Goal: Task Accomplishment & Management: Manage account settings

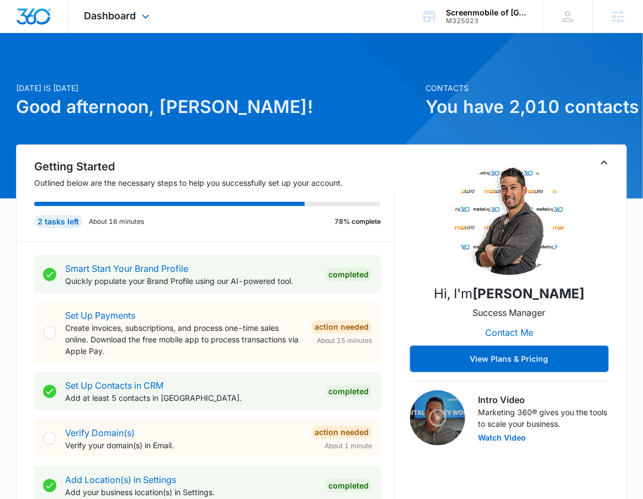
click at [146, 25] on div "Dashboard Apps Reputation Forms CRM Email Social Payments POS Content Ads Intel…" at bounding box center [118, 16] width 101 height 33
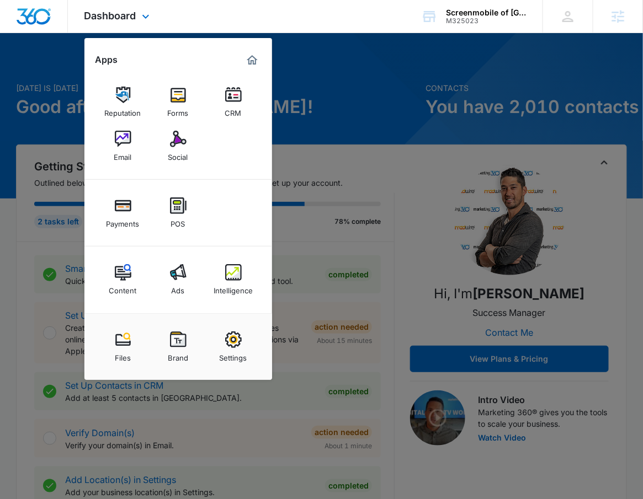
click at [146, 25] on div "Dashboard Apps Reputation Forms CRM Email Social Payments POS Content Ads Intel…" at bounding box center [118, 16] width 101 height 33
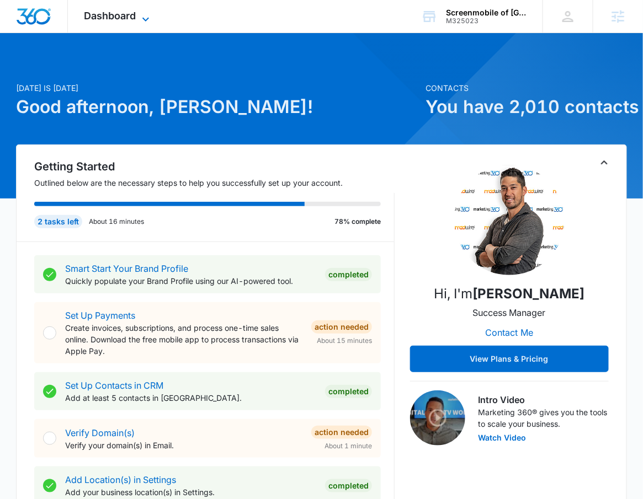
click at [130, 19] on span "Dashboard" at bounding box center [110, 16] width 52 height 12
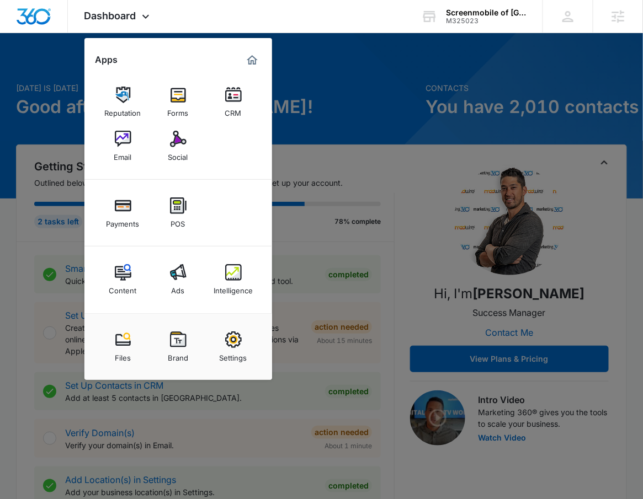
click at [343, 97] on div at bounding box center [321, 249] width 643 height 499
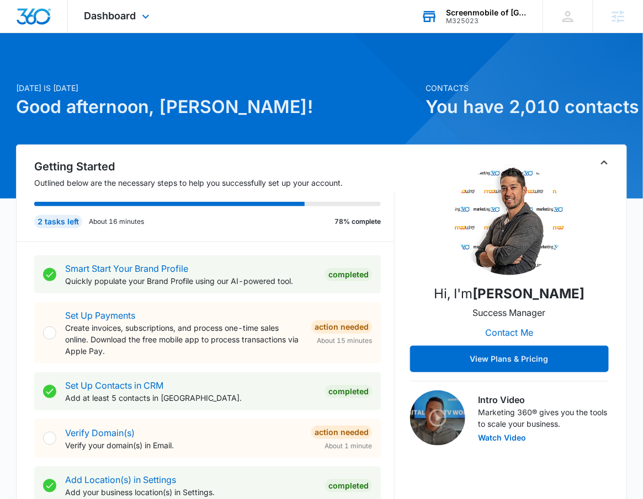
click at [508, 25] on div "Screenmobile of West Cleveland M325023 Your Accounts View All" at bounding box center [473, 16] width 138 height 33
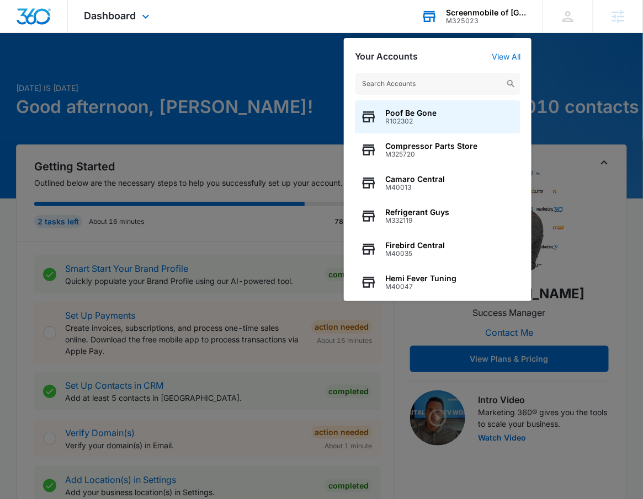
click at [508, 24] on div "Screenmobile of West Cleveland M325023 Your Accounts View All Poof Be Gone R102…" at bounding box center [473, 16] width 138 height 33
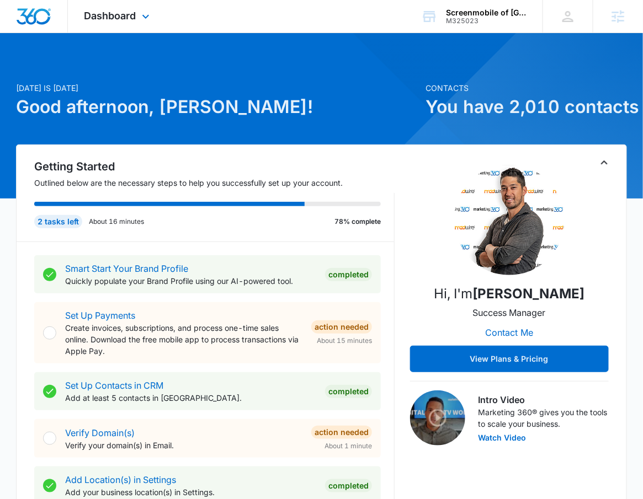
click at [154, 23] on div "Dashboard Apps Reputation Forms CRM Email Social Payments POS Content Ads Intel…" at bounding box center [118, 16] width 101 height 33
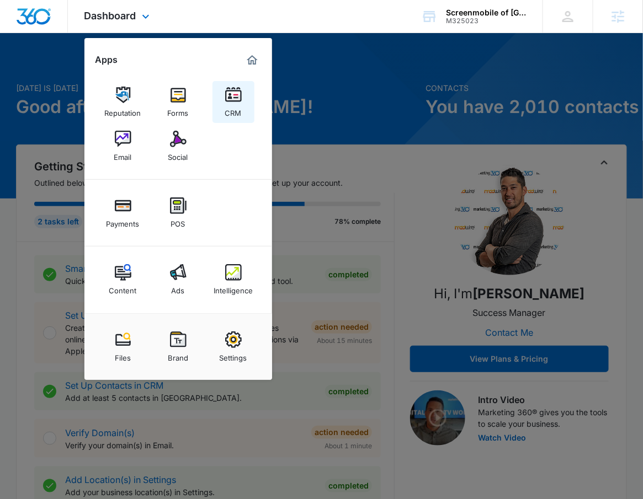
click at [244, 114] on link "CRM" at bounding box center [233, 102] width 42 height 42
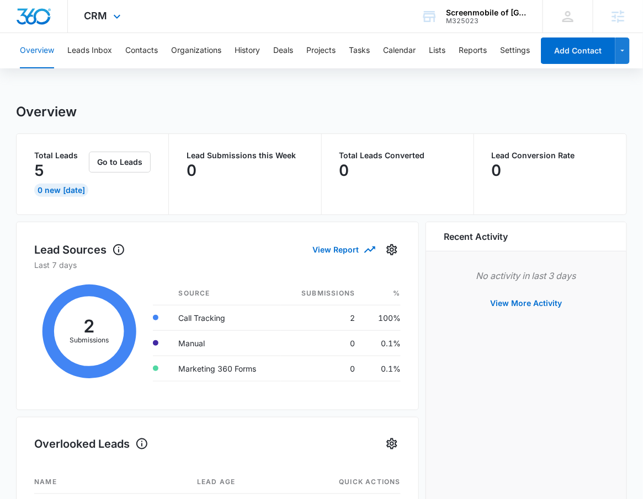
click at [108, 24] on div "CRM Apps Reputation Forms CRM Email Social Payments POS Content Ads Intelligenc…" at bounding box center [104, 16] width 72 height 33
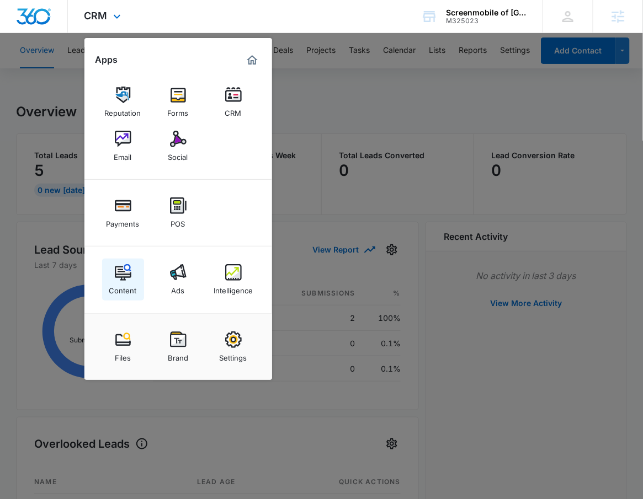
click at [114, 290] on div "Content" at bounding box center [123, 288] width 28 height 14
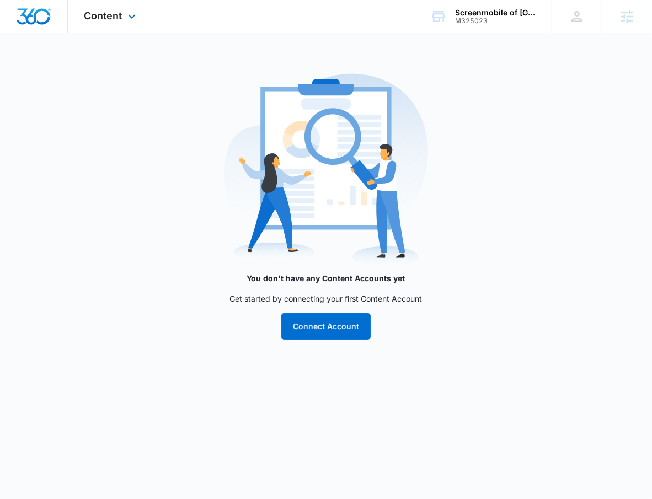
click at [114, 8] on div "Content Apps Reputation Forms CRM Email Social Payments POS Content Ads Intelli…" at bounding box center [111, 16] width 87 height 33
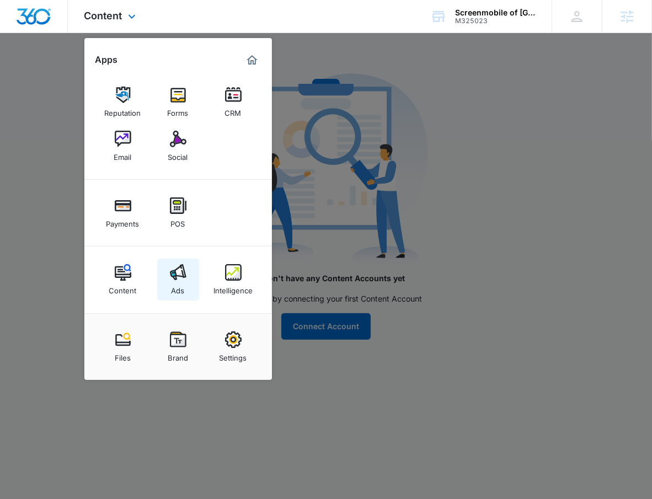
click at [186, 267] on link "Ads" at bounding box center [178, 280] width 42 height 42
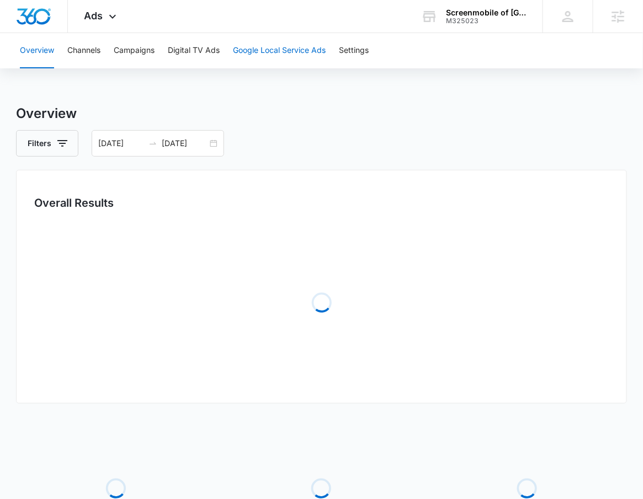
click at [285, 46] on button "Google Local Service Ads" at bounding box center [279, 50] width 93 height 35
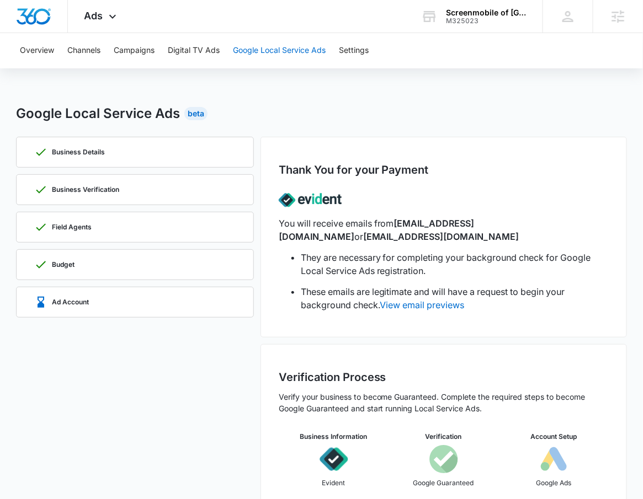
click at [261, 52] on button "Google Local Service Ads" at bounding box center [279, 50] width 93 height 35
click at [126, 154] on div "Business Details" at bounding box center [134, 152] width 201 height 30
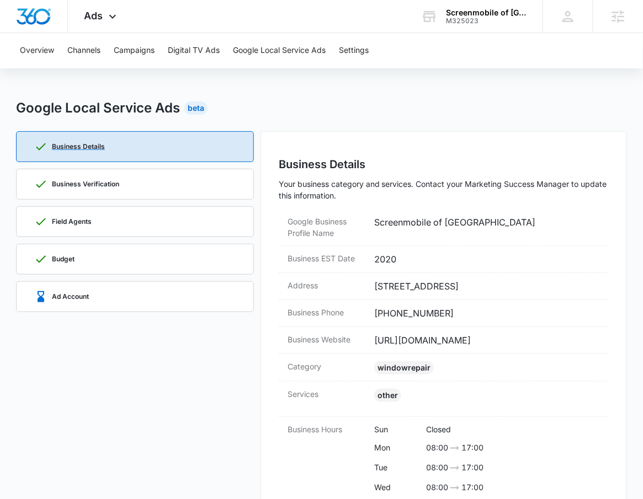
scroll to position [18, 0]
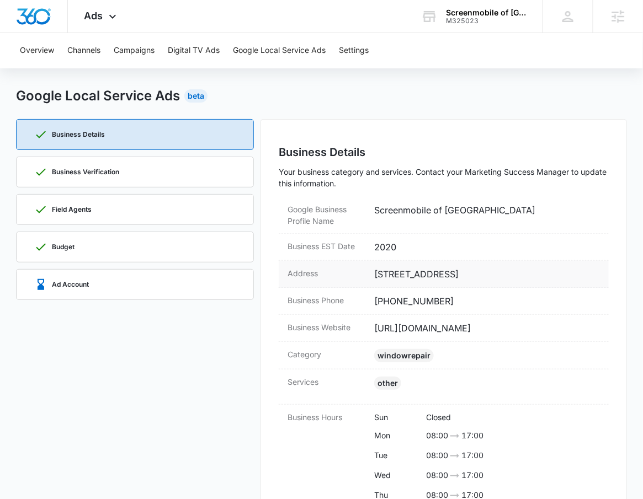
drag, startPoint x: 375, startPoint y: 276, endPoint x: 538, endPoint y: 280, distance: 162.8
click at [538, 280] on dd "49101 Stick Road, Amherst, OH 44001" at bounding box center [487, 274] width 226 height 13
copy dd "49101 Stick Road, Amherst, OH 44001"
click at [111, 9] on div "Ads Apps Reputation Forms CRM Email Social Payments POS Content Ads Intelligenc…" at bounding box center [102, 16] width 68 height 33
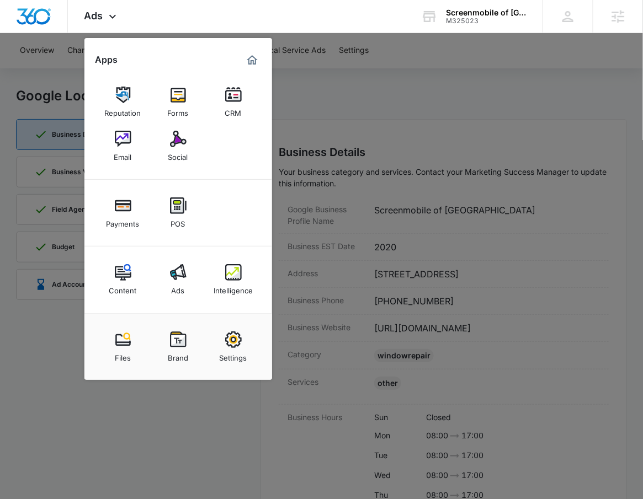
click at [456, 131] on div at bounding box center [321, 249] width 643 height 499
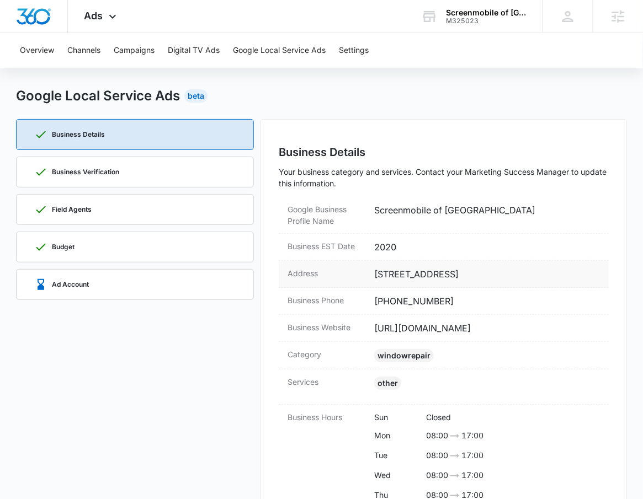
click at [523, 276] on dd "49101 Stick Road, Amherst, OH 44001" at bounding box center [487, 274] width 226 height 13
click at [523, 274] on dd "49101 Stick Road, Amherst, OH 44001" at bounding box center [487, 274] width 226 height 13
copy dd "44001"
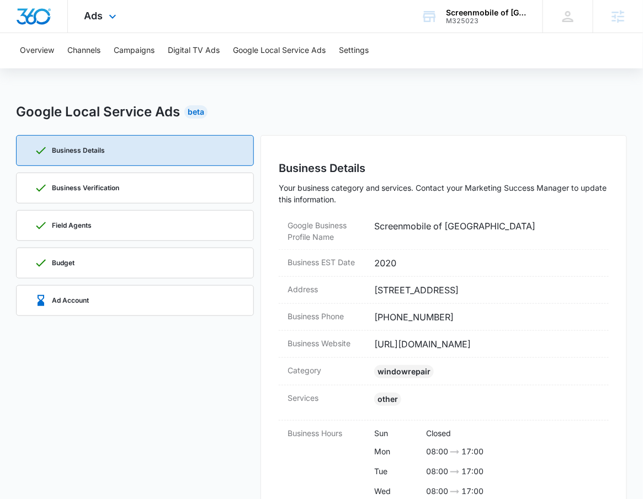
scroll to position [0, 0]
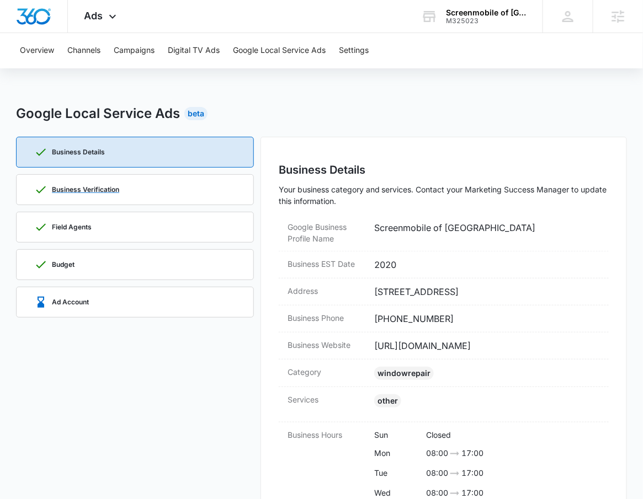
click at [146, 191] on div "Business Verification" at bounding box center [134, 190] width 201 height 30
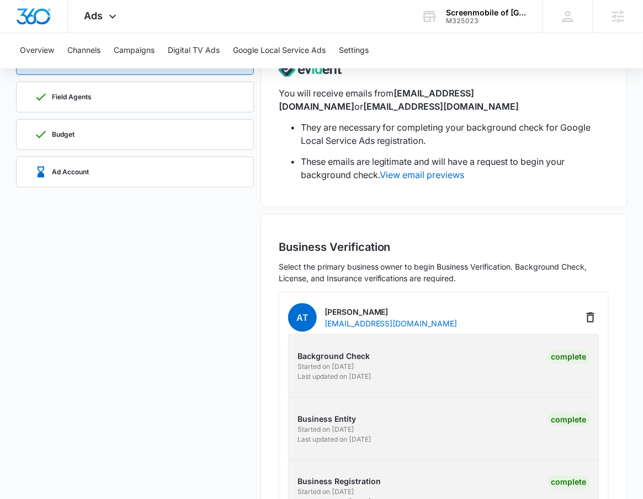
scroll to position [195, 0]
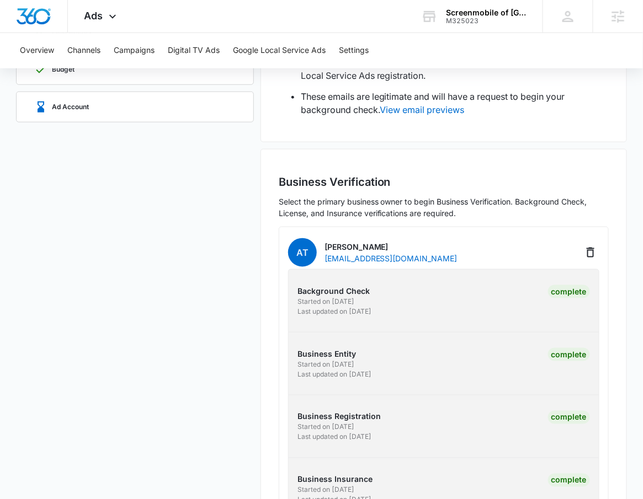
click at [329, 250] on p "Andrew Teetzel" at bounding box center [390, 247] width 133 height 12
copy p "Andrew"
click at [378, 244] on p "Andrew Teetzel" at bounding box center [390, 247] width 133 height 12
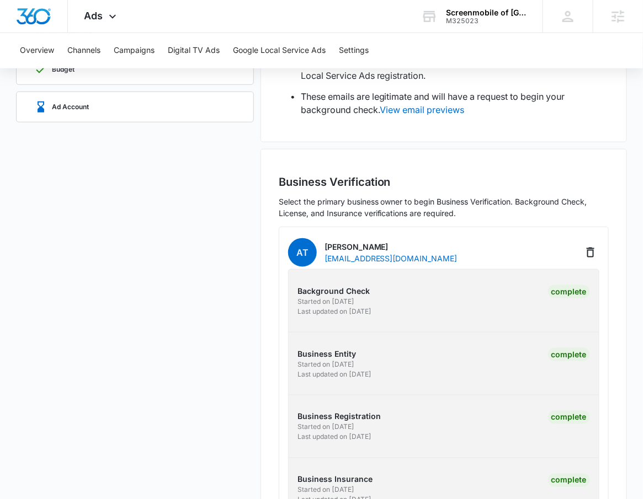
click at [378, 244] on p "Andrew Teetzel" at bounding box center [390, 247] width 133 height 12
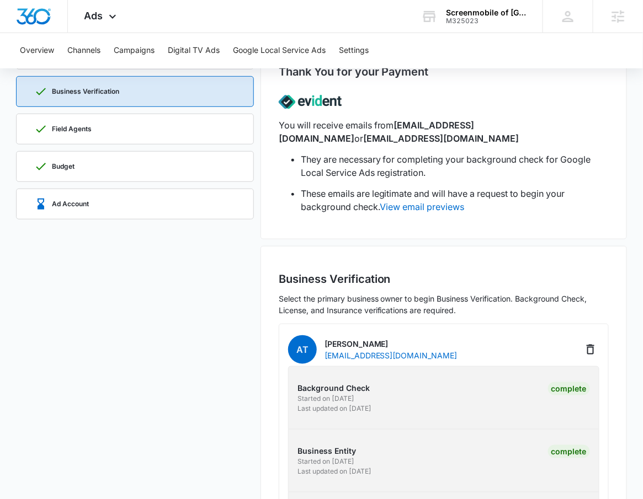
scroll to position [0, 0]
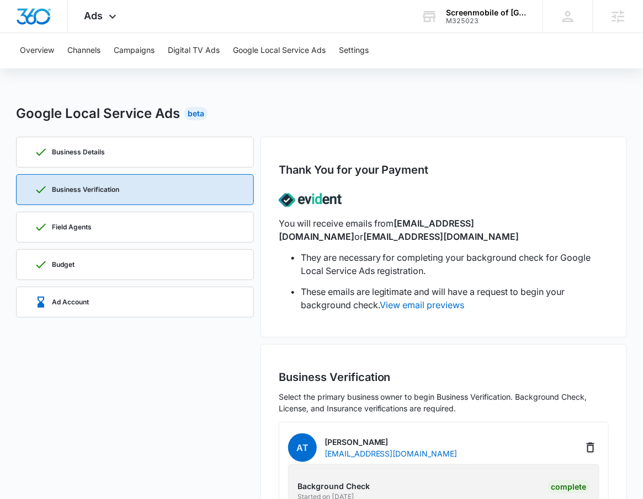
click at [148, 159] on div "Business Details" at bounding box center [134, 152] width 201 height 30
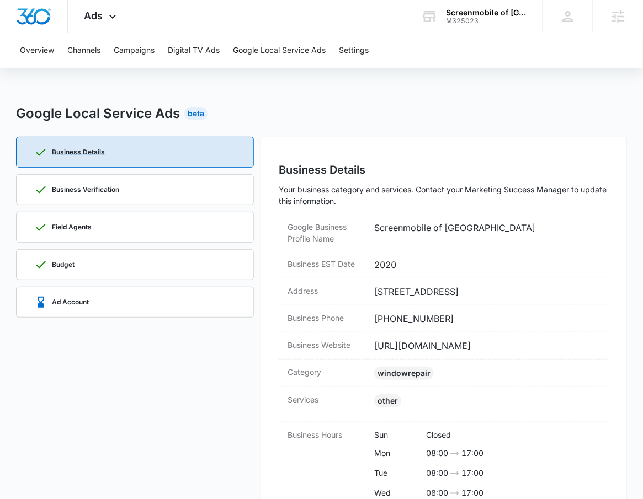
click at [148, 159] on div "Business Details" at bounding box center [134, 152] width 201 height 30
click at [136, 221] on div "Field Agents" at bounding box center [134, 227] width 201 height 30
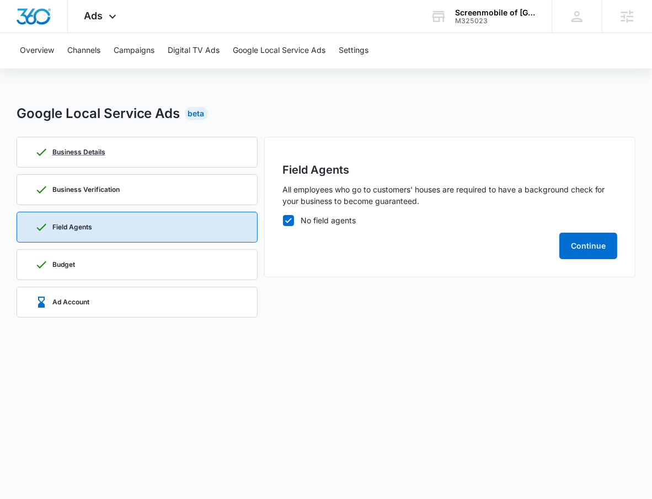
click at [172, 163] on div "Business Details" at bounding box center [137, 152] width 205 height 30
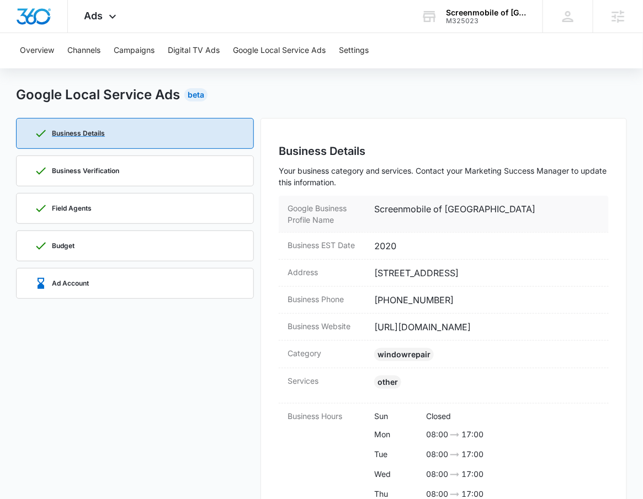
scroll to position [20, 0]
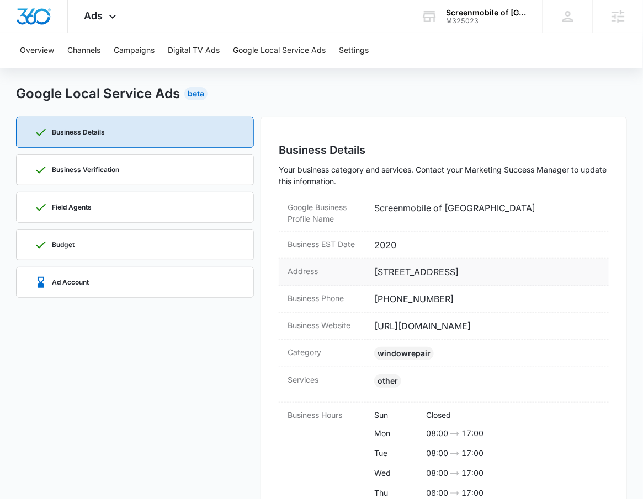
drag, startPoint x: 375, startPoint y: 269, endPoint x: 538, endPoint y: 276, distance: 162.9
click at [538, 276] on dd "49101 Stick Road, Amherst, OH 44001" at bounding box center [487, 271] width 226 height 13
copy dd "49101 Stick Road, Amherst, OH 44001"
click at [131, 293] on div "Ad Account" at bounding box center [134, 283] width 201 height 30
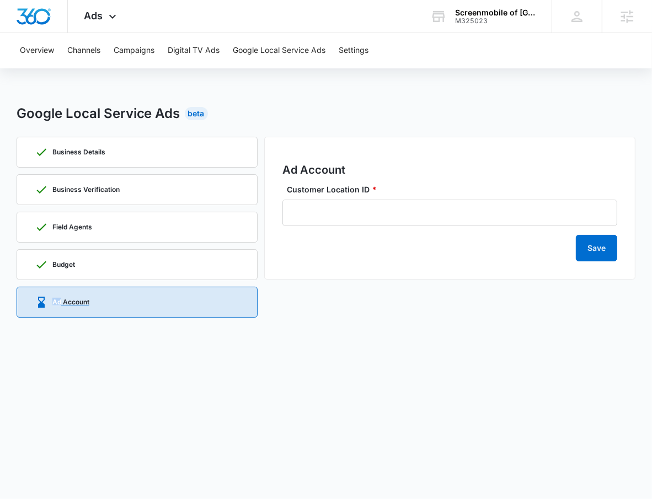
click at [131, 293] on div "Ad Account" at bounding box center [137, 302] width 205 height 30
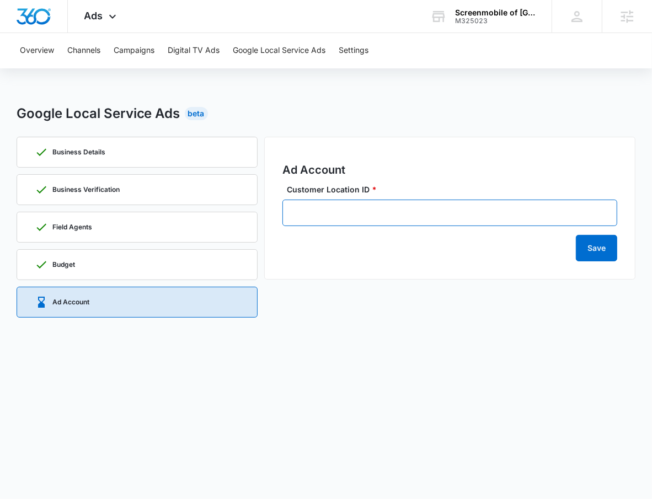
click at [345, 203] on input "Customer Location ID *" at bounding box center [449, 213] width 335 height 26
paste input "1829384566"
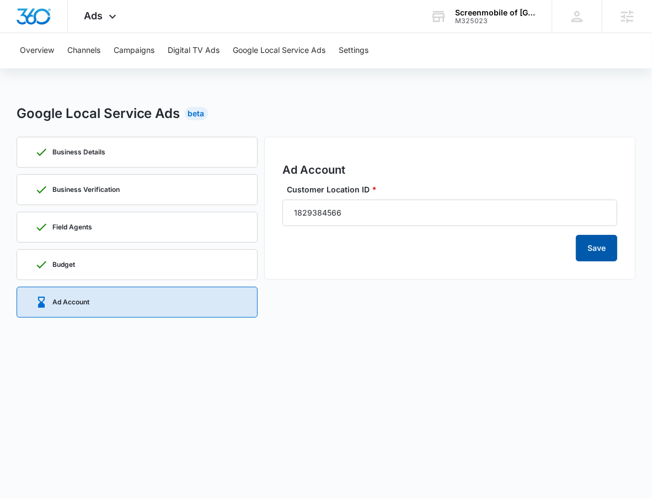
click at [602, 249] on button "Save" at bounding box center [596, 248] width 41 height 26
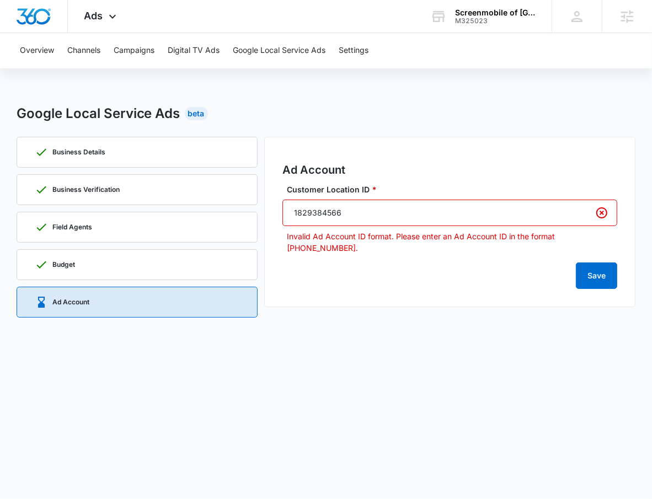
click at [307, 217] on input "1829384566" at bounding box center [449, 213] width 335 height 26
click at [323, 217] on input "182-9384566" at bounding box center [449, 213] width 335 height 26
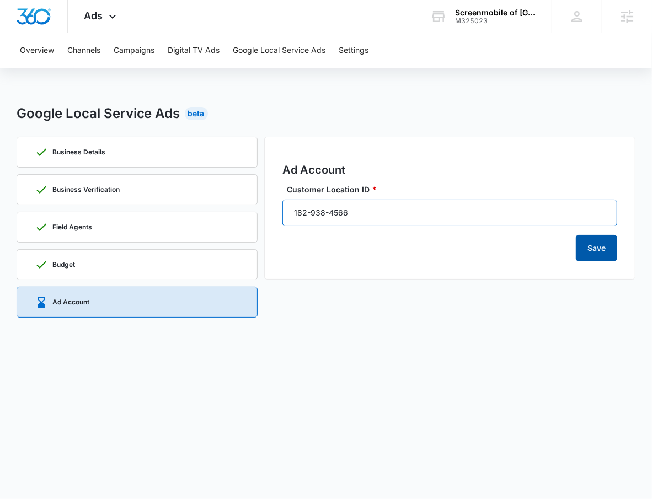
type input "182-938-4566"
click at [604, 257] on button "Save" at bounding box center [596, 248] width 41 height 26
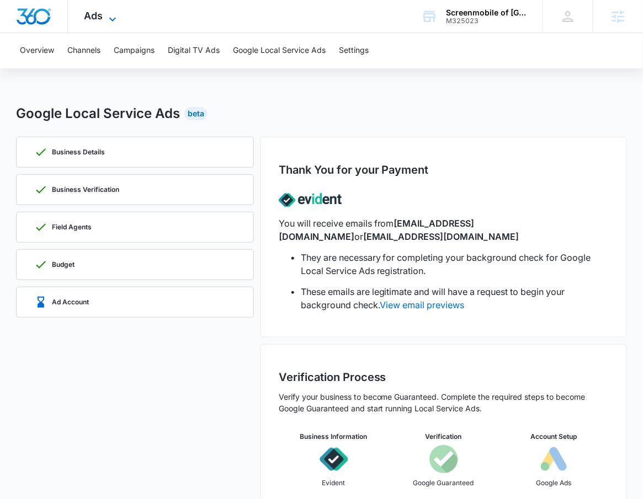
click at [90, 14] on span "Ads" at bounding box center [93, 16] width 19 height 12
click at [110, 18] on icon at bounding box center [112, 19] width 7 height 4
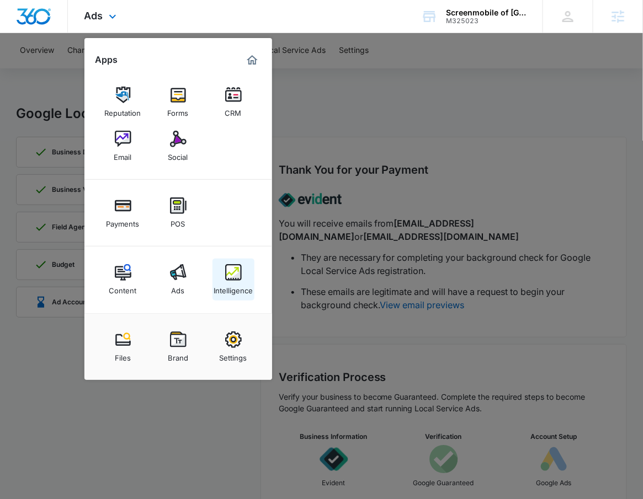
click at [238, 279] on img at bounding box center [233, 272] width 17 height 17
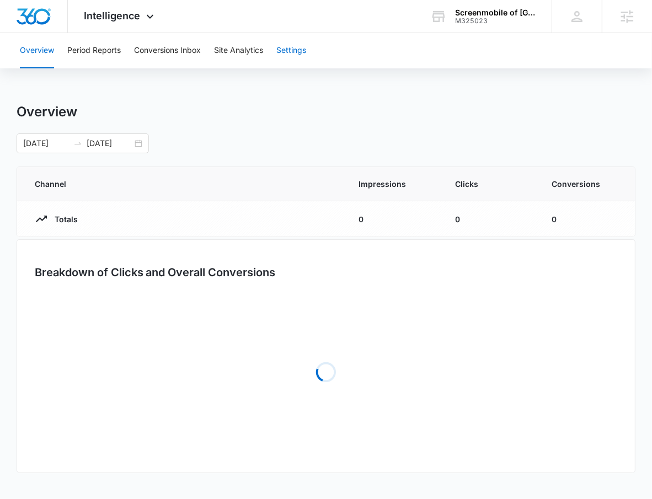
click at [288, 56] on button "Settings" at bounding box center [291, 50] width 30 height 35
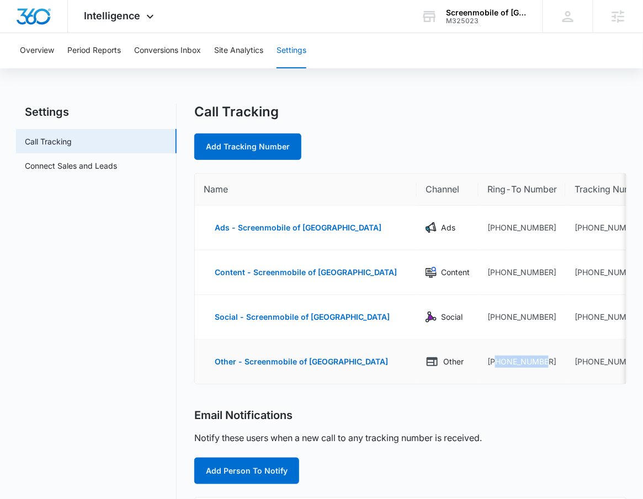
drag, startPoint x: 527, startPoint y: 362, endPoint x: 472, endPoint y: 365, distance: 55.2
click at [478, 365] on td "[PHONE_NUMBER]" at bounding box center [521, 362] width 87 height 44
copy td "2163507555"
click at [230, 139] on link "Add Tracking Number" at bounding box center [247, 147] width 107 height 26
select select "by_area_code"
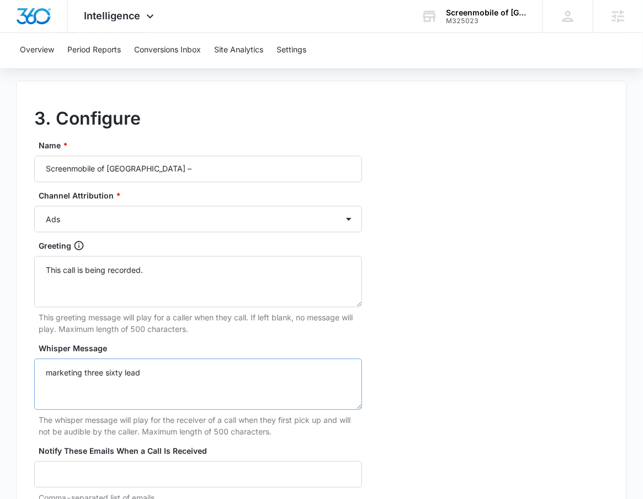
scroll to position [470, 0]
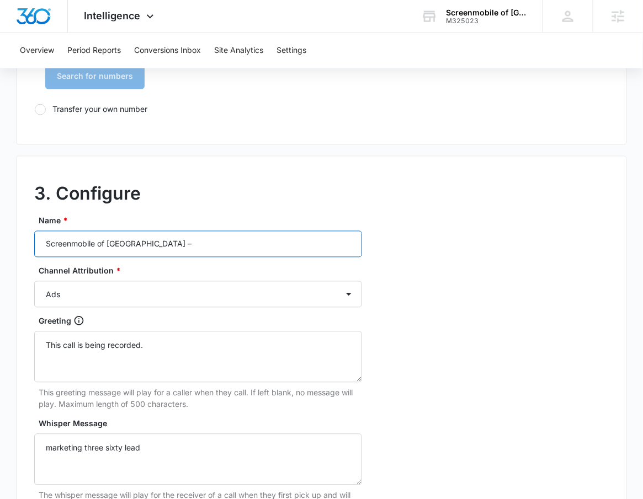
click at [41, 243] on input "Screenmobile of West Cleveland –" at bounding box center [198, 244] width 328 height 26
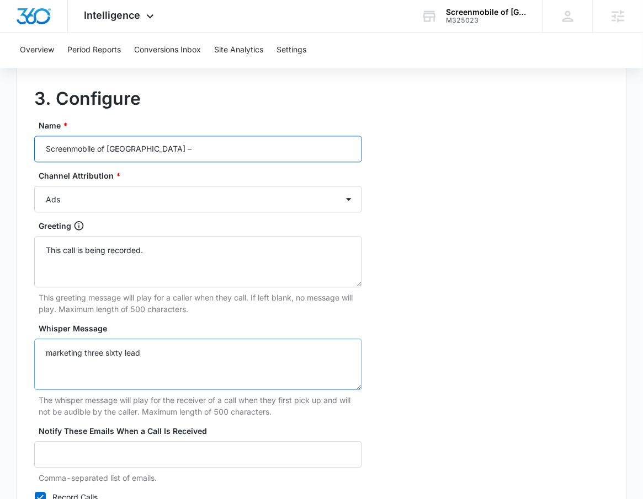
scroll to position [572, 0]
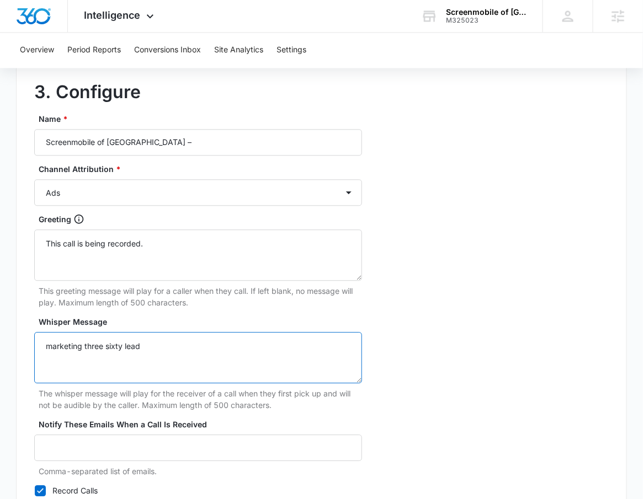
drag, startPoint x: 170, startPoint y: 354, endPoint x: 22, endPoint y: 337, distance: 148.8
click at [22, 337] on div "3. Configure Name * Screenmobile of West Cleveland – Channel Attribution * Ads …" at bounding box center [321, 300] width 611 height 490
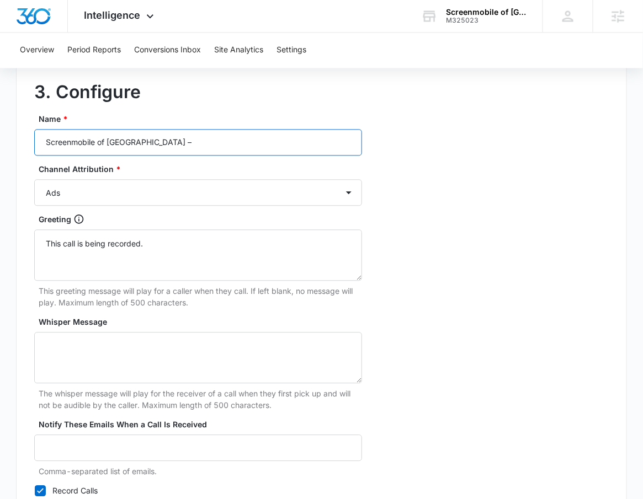
click at [42, 145] on input "Screenmobile of West Cleveland –" at bounding box center [198, 143] width 328 height 26
click at [337, 144] on input "LSA - Screenmobile of West Cleveland –" at bounding box center [198, 143] width 328 height 26
type input "LSA - Screenmobile of West Cleveland"
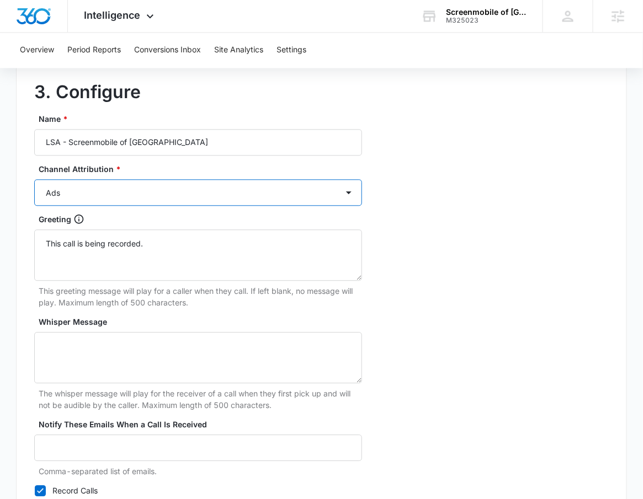
click at [289, 204] on select "Ads Local Service Ads Content Social Other" at bounding box center [198, 193] width 328 height 26
select select "LSA"
click at [34, 180] on select "Ads Local Service Ads Content Social Other" at bounding box center [198, 193] width 328 height 26
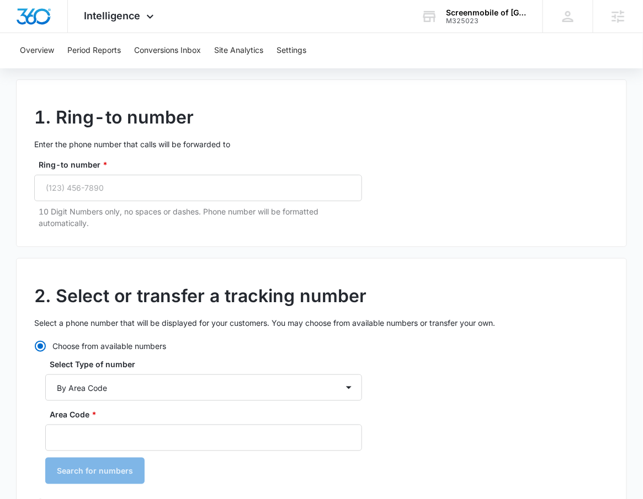
scroll to position [0, 0]
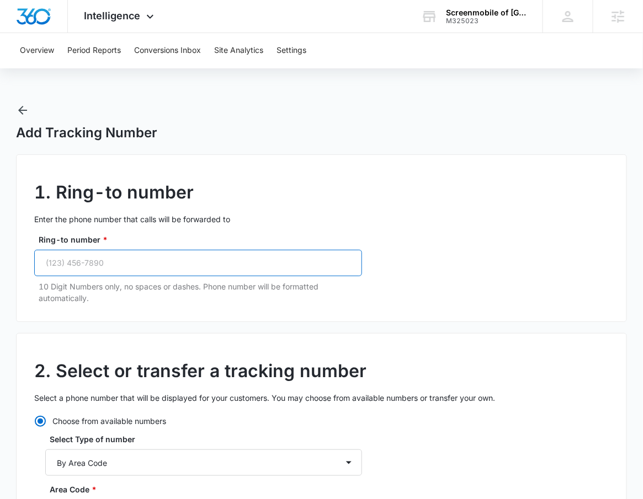
click at [210, 265] on input "Ring-to number *" at bounding box center [198, 263] width 328 height 26
paste input "(216) 350-7555"
type input "(216) 350-7555"
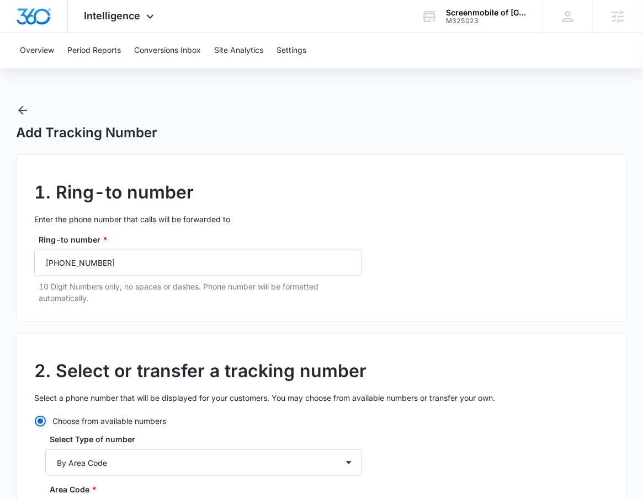
click at [477, 317] on div "1. Ring-to number Enter the phone number that calls will be forwarded to Ring-t…" at bounding box center [321, 238] width 611 height 168
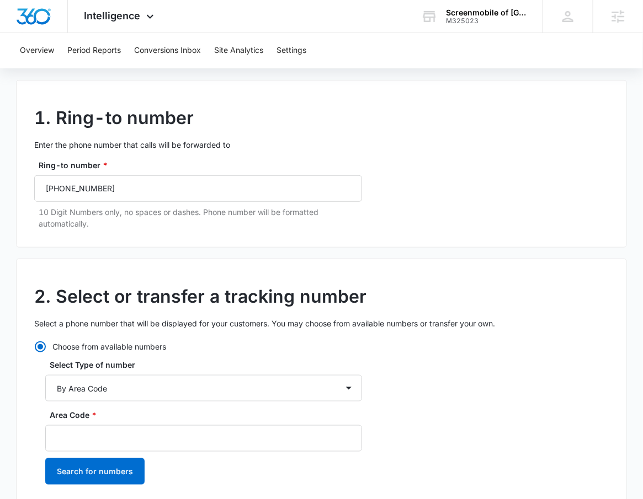
scroll to position [82, 0]
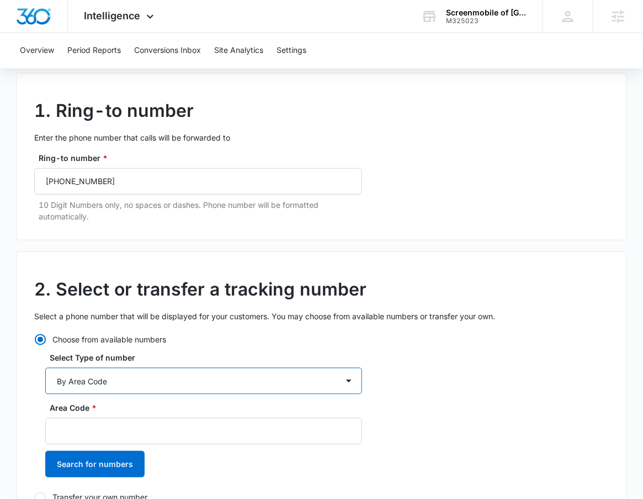
click at [238, 382] on select "By City & State By State Only By Zip Code By Area Code Toll Free Numbers" at bounding box center [203, 381] width 317 height 26
click at [45, 368] on select "By City & State By State Only By Zip Code By Area Code Toll Free Numbers" at bounding box center [203, 381] width 317 height 26
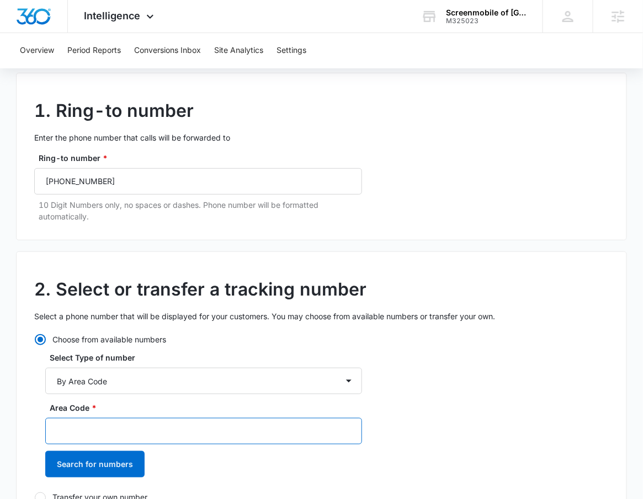
click at [145, 420] on input "Area Code *" at bounding box center [203, 431] width 317 height 26
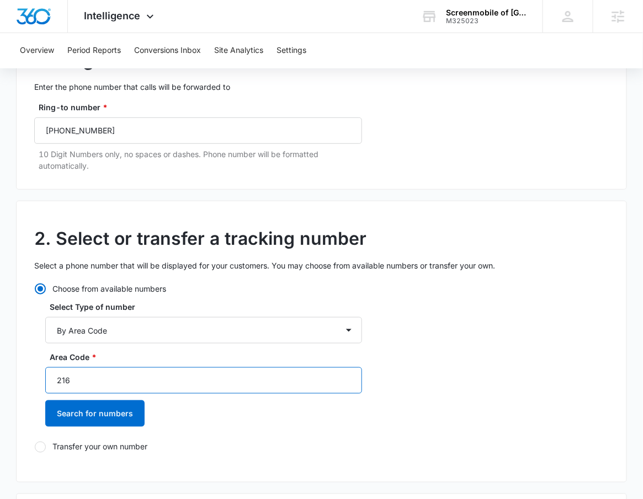
scroll to position [145, 0]
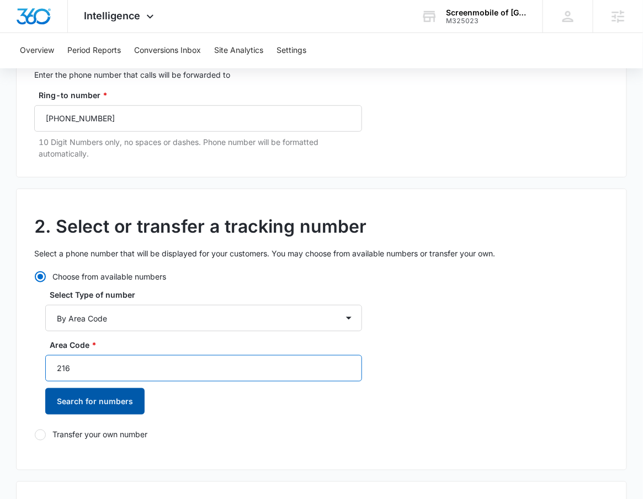
type input "216"
click at [121, 403] on button "Search for numbers" at bounding box center [94, 401] width 99 height 26
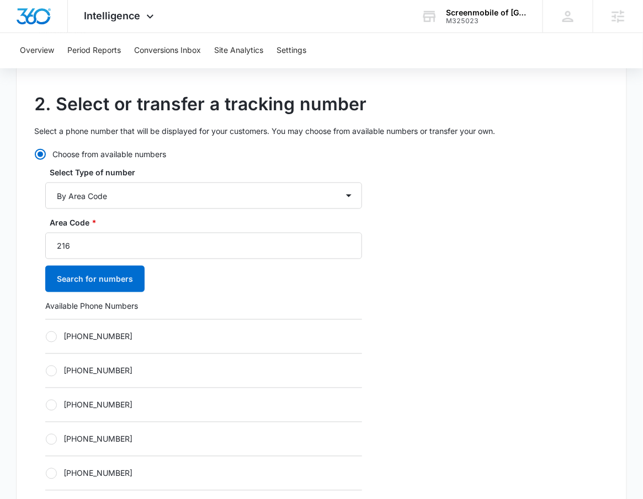
click at [125, 335] on label "+12162005068" at bounding box center [203, 337] width 317 height 12
click at [46, 337] on input "+12162005068" at bounding box center [45, 337] width 1 height 1
radio input "true"
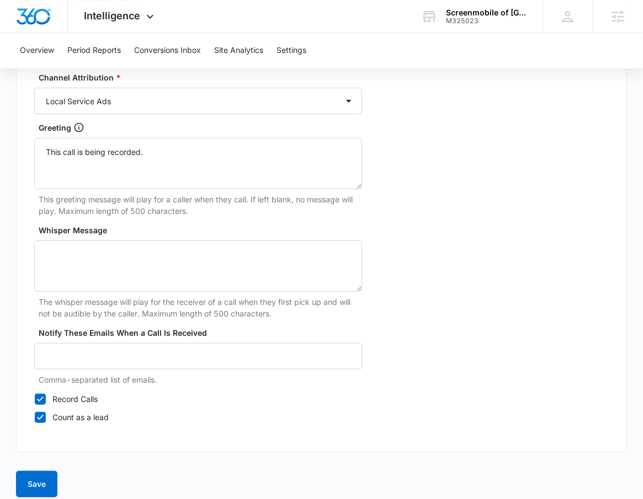
scroll to position [1036, 0]
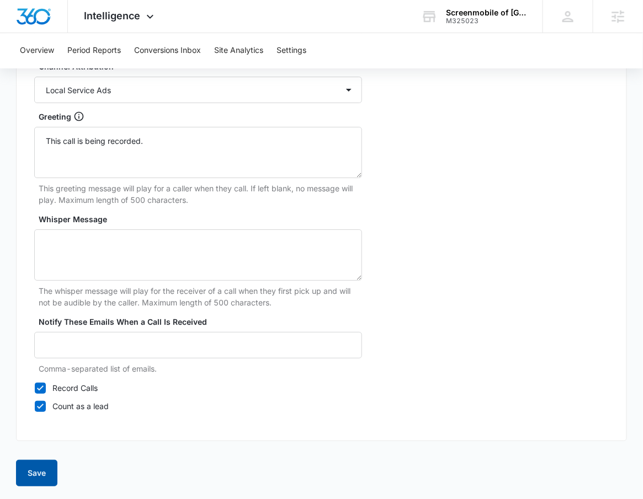
click at [36, 469] on button "Save" at bounding box center [36, 473] width 41 height 26
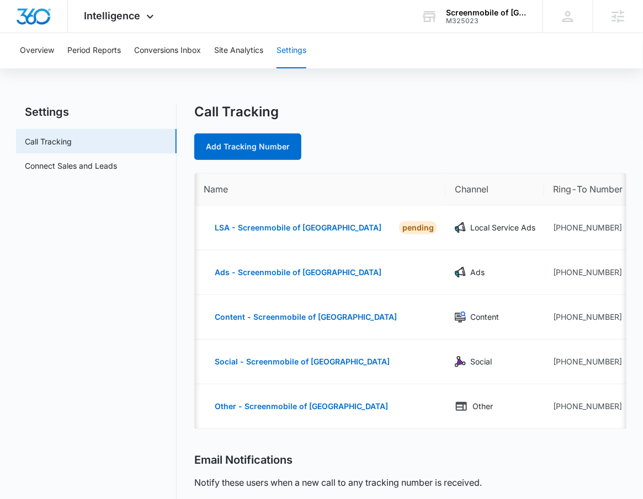
scroll to position [0, 106]
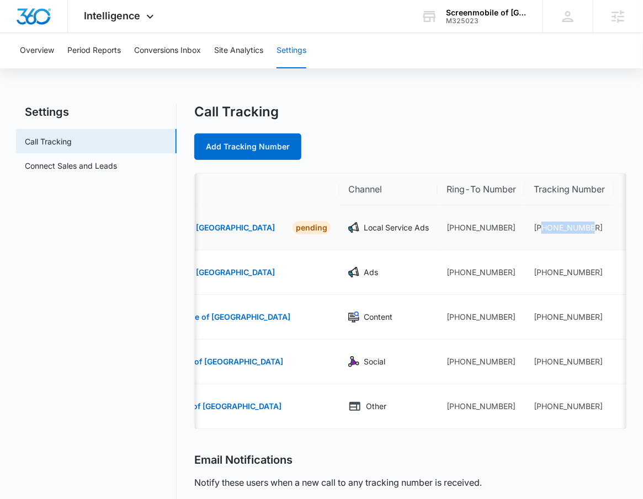
drag, startPoint x: 572, startPoint y: 229, endPoint x: 521, endPoint y: 233, distance: 51.4
click at [525, 233] on td "+12162005068" at bounding box center [569, 228] width 89 height 45
copy td "2162005068"
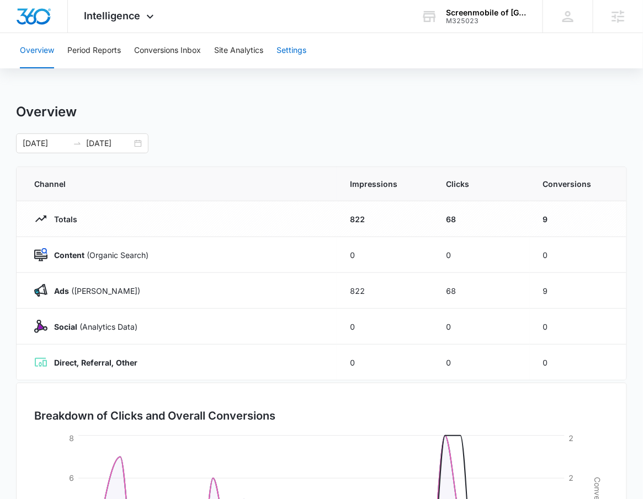
click at [305, 40] on button "Settings" at bounding box center [291, 50] width 30 height 35
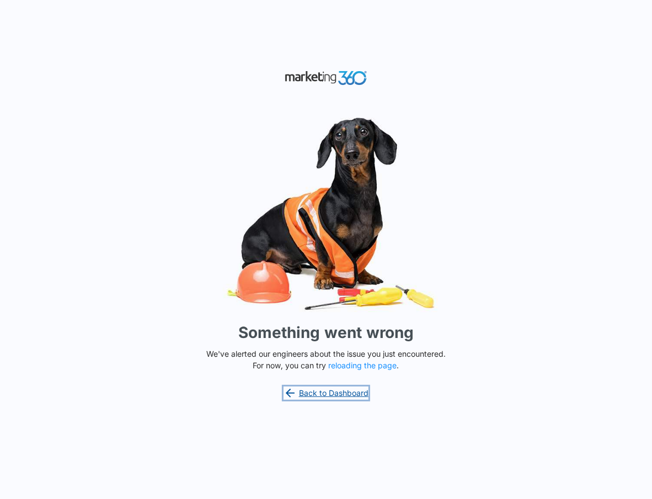
click at [328, 393] on link "Back to Dashboard" at bounding box center [326, 393] width 85 height 13
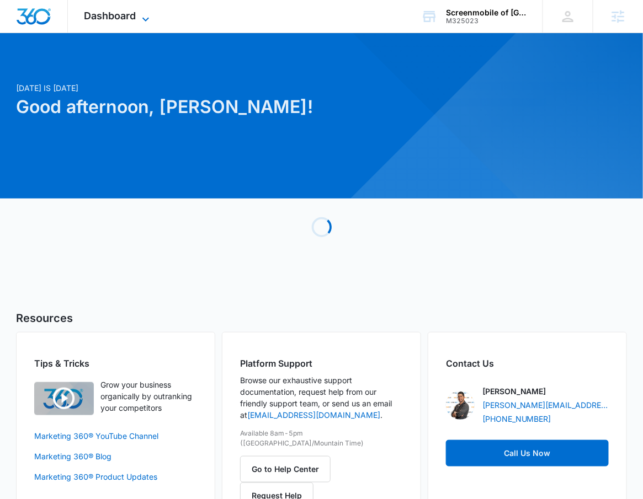
click at [100, 17] on span "Dashboard" at bounding box center [110, 16] width 52 height 12
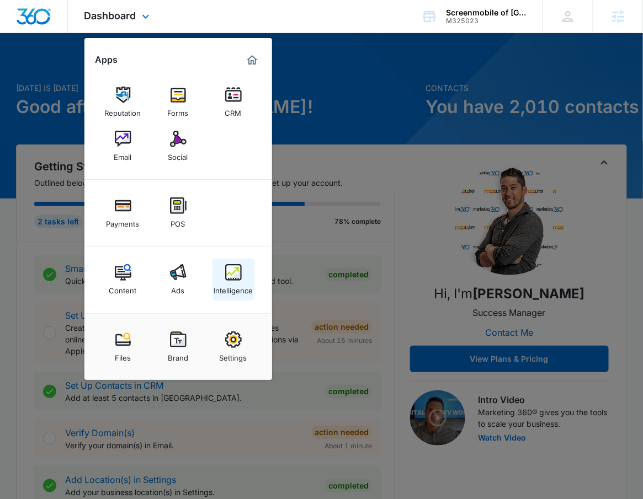
click at [227, 273] on img at bounding box center [233, 272] width 17 height 17
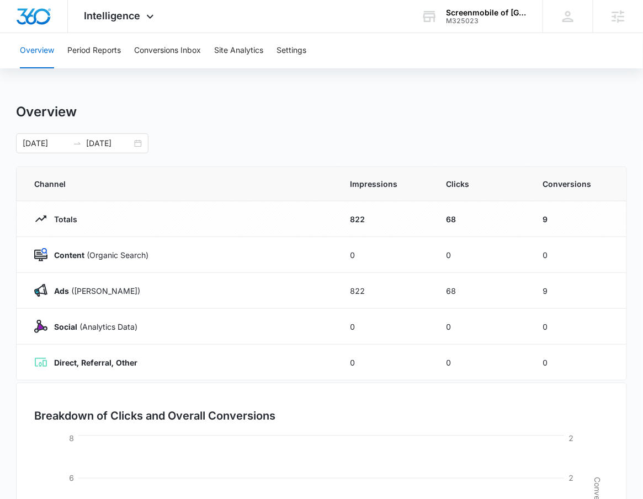
click at [275, 50] on div "Overview Period Reports Conversions Inbox Site Analytics Settings" at bounding box center [321, 50] width 616 height 35
drag, startPoint x: 301, startPoint y: 61, endPoint x: 305, endPoint y: 56, distance: 6.3
click at [301, 58] on button "Settings" at bounding box center [291, 50] width 30 height 35
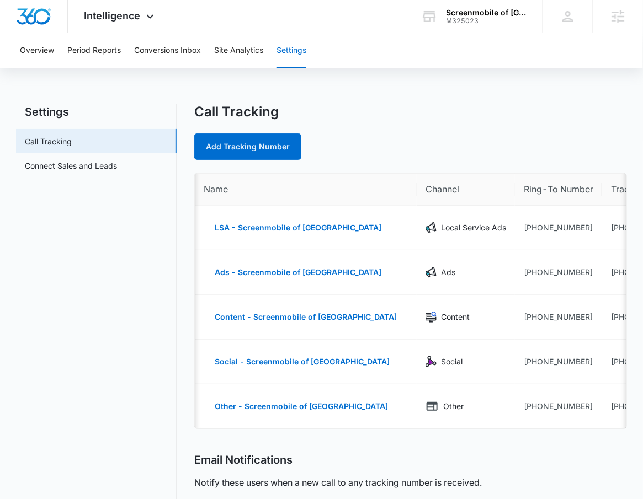
scroll to position [0, 78]
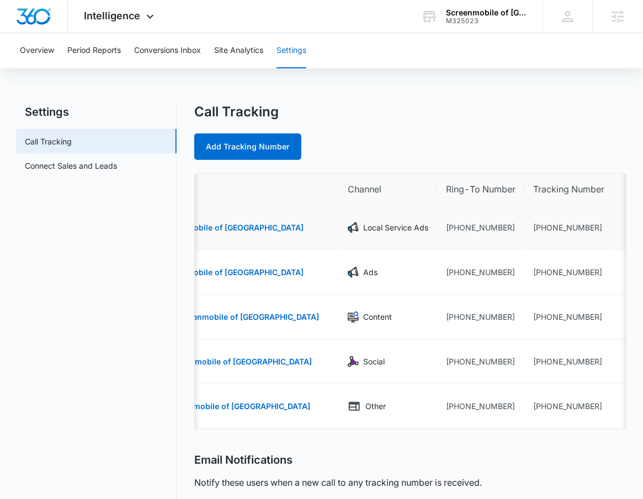
click at [545, 222] on td "[PHONE_NUMBER]" at bounding box center [568, 228] width 89 height 45
drag, startPoint x: 572, startPoint y: 229, endPoint x: 522, endPoint y: 229, distance: 50.2
click at [524, 229] on td "[PHONE_NUMBER]" at bounding box center [568, 228] width 89 height 45
copy td "2162005068"
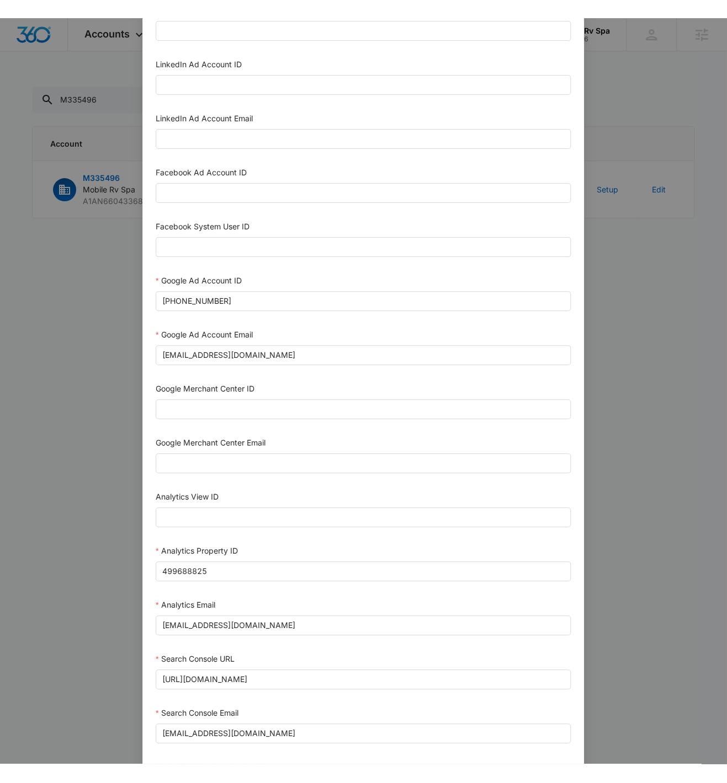
scroll to position [124, 0]
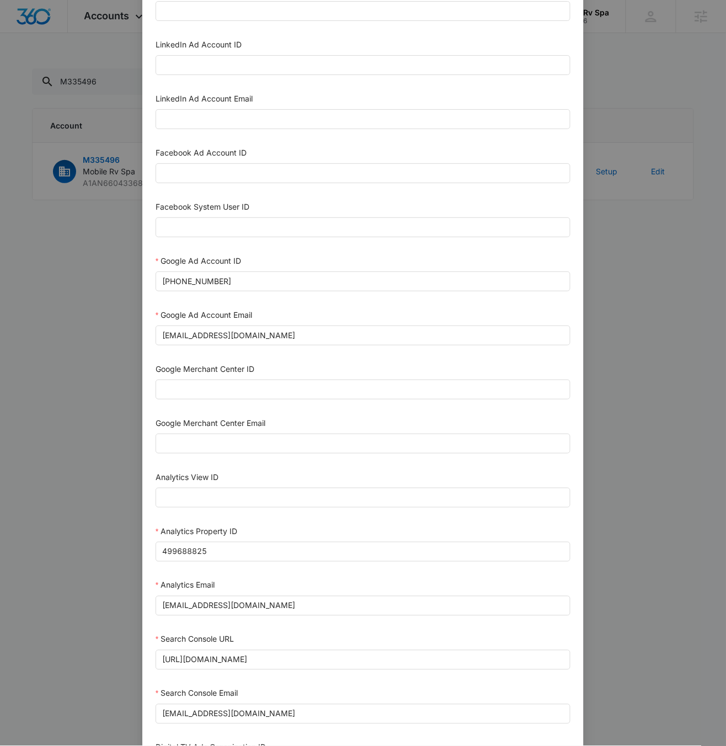
click at [649, 429] on div "Setup Account Bing Ad Account ID Bing Ad Account Email LinkedIn Ad Account ID L…" at bounding box center [363, 373] width 726 height 746
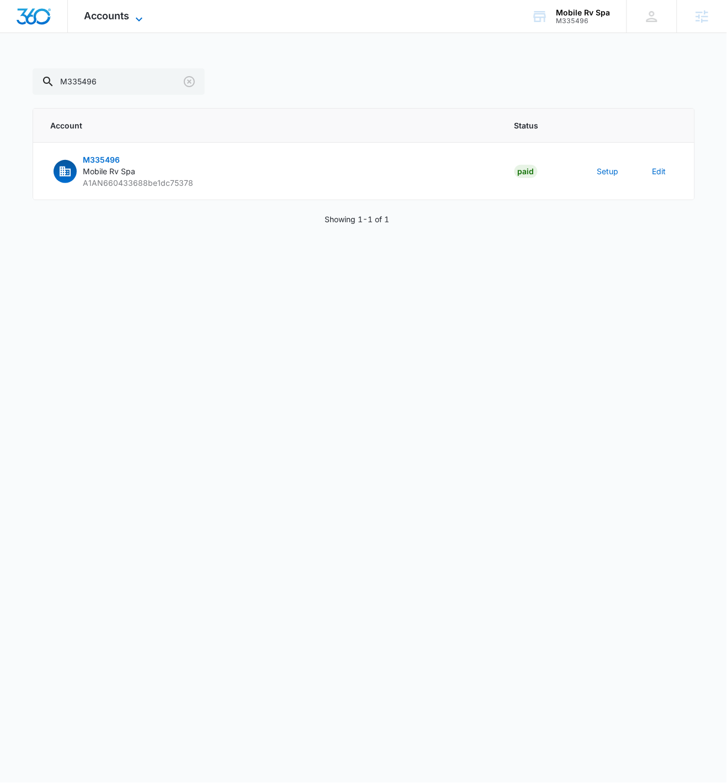
click at [140, 20] on icon at bounding box center [138, 19] width 13 height 13
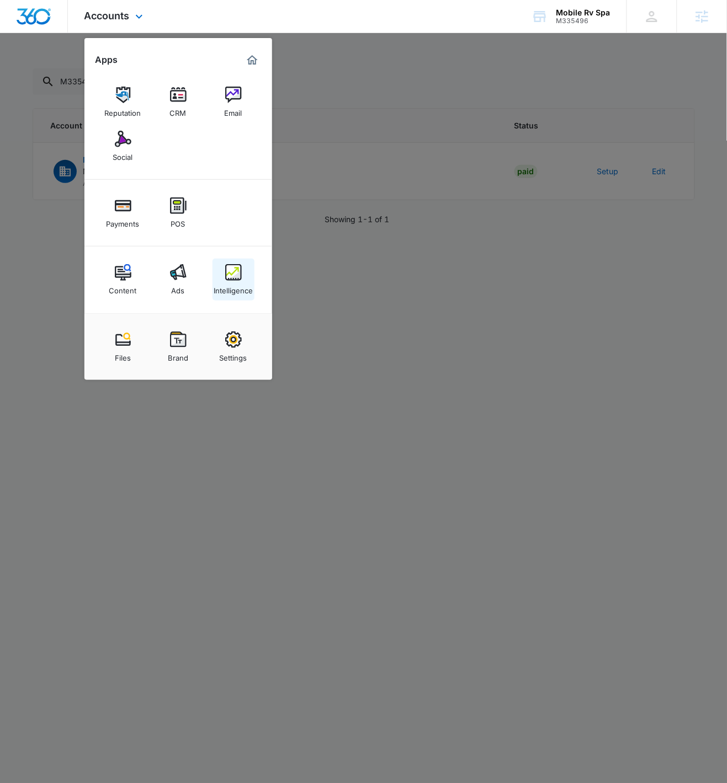
click at [234, 287] on div "Intelligence" at bounding box center [232, 288] width 39 height 14
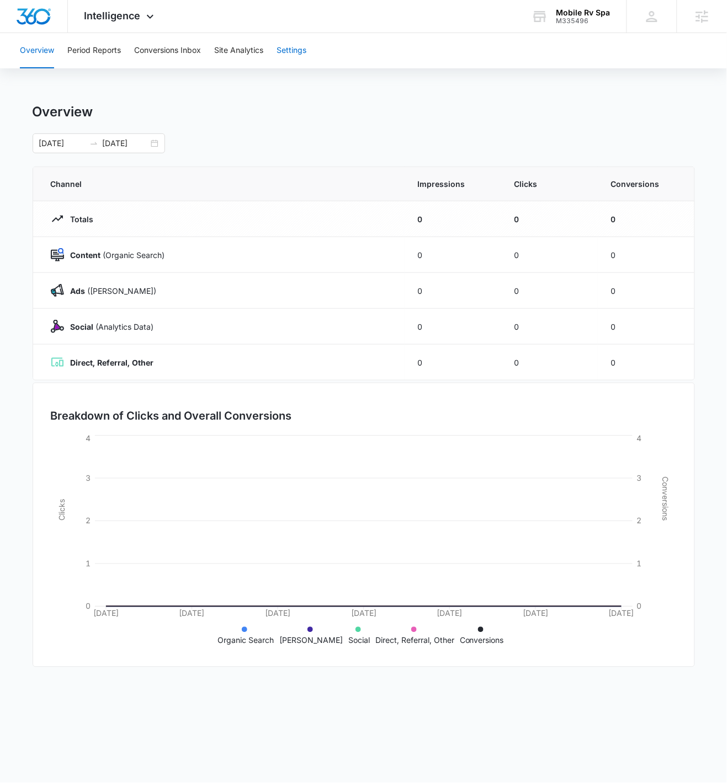
click at [290, 62] on button "Settings" at bounding box center [291, 50] width 30 height 35
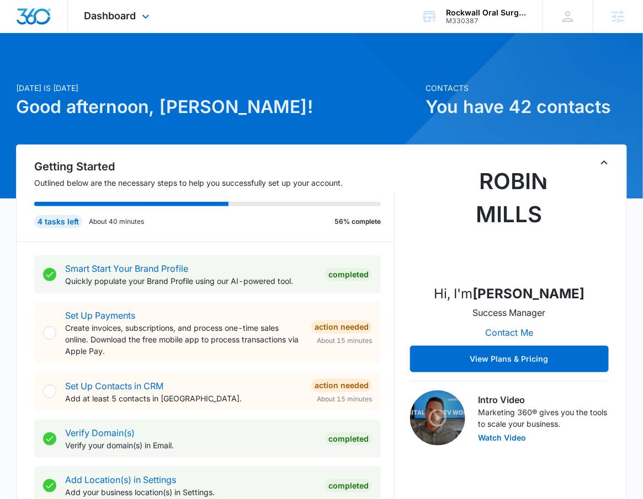
click at [93, 23] on div "Dashboard Apps Reputation Forms CRM Email Social Payments POS Content Ads Intel…" at bounding box center [118, 16] width 101 height 33
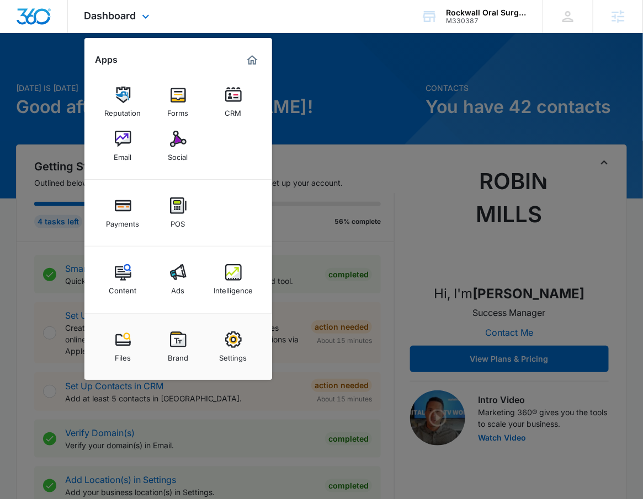
click at [196, 19] on div "Dashboard Apps Reputation Forms CRM Email Social Payments POS Content Ads Intel…" at bounding box center [321, 16] width 643 height 33
click at [169, 12] on div "Dashboard Apps Reputation Forms CRM Email Social Payments POS Content Ads Intel…" at bounding box center [321, 16] width 643 height 33
click at [163, 280] on link "Ads" at bounding box center [178, 280] width 42 height 42
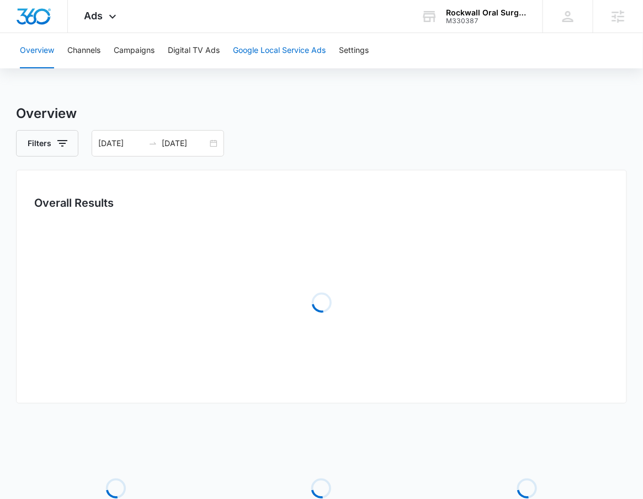
click at [301, 54] on button "Google Local Service Ads" at bounding box center [279, 50] width 93 height 35
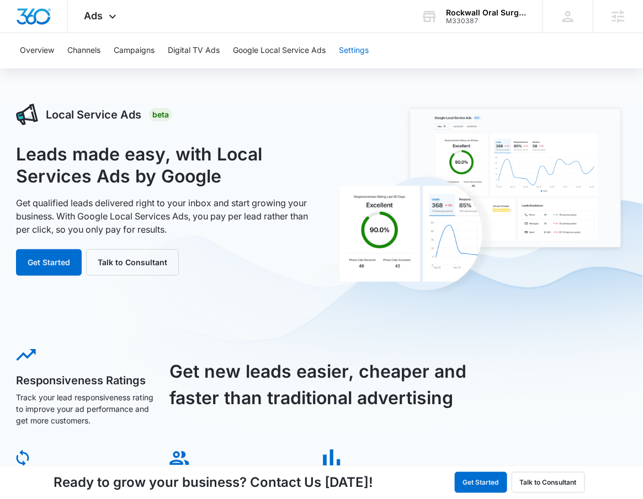
click at [349, 55] on button "Settings" at bounding box center [354, 50] width 30 height 35
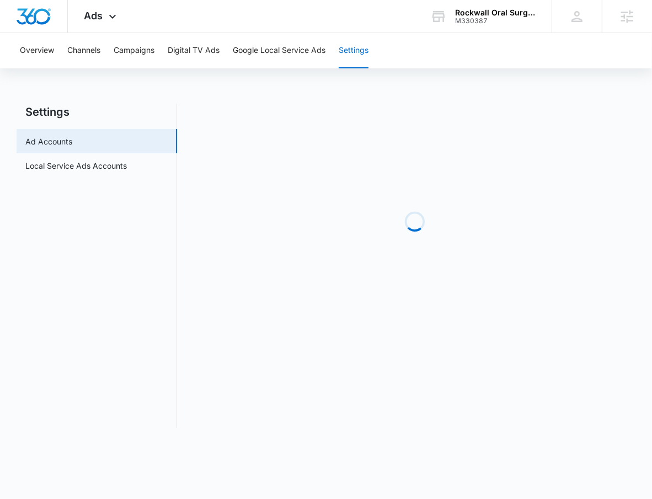
click at [111, 178] on nav "Settings Ad Accounts Local Service Ads Accounts" at bounding box center [97, 266] width 161 height 324
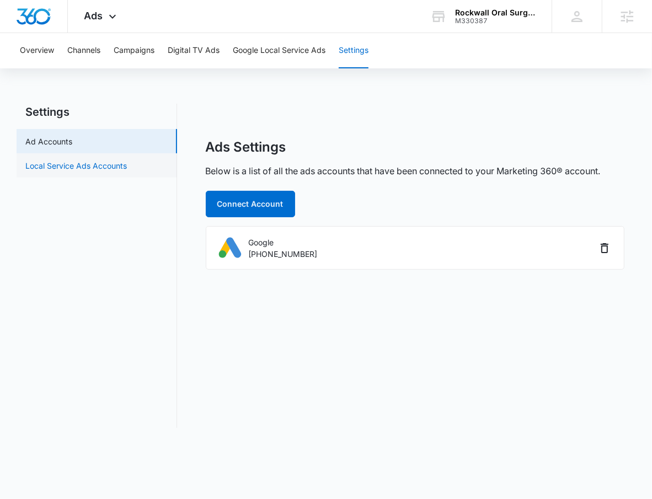
click at [120, 163] on link "Local Service Ads Accounts" at bounding box center [76, 166] width 102 height 12
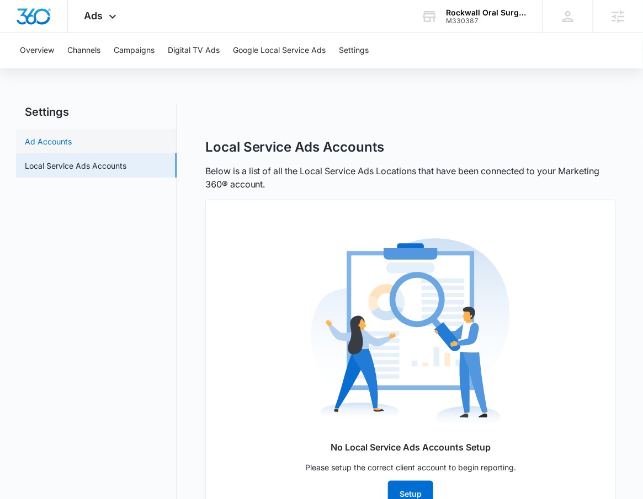
click at [57, 147] on link "Ad Accounts" at bounding box center [48, 142] width 47 height 12
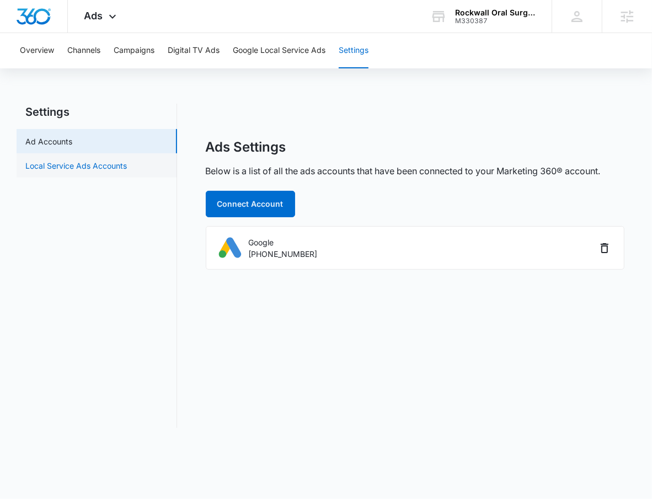
click at [119, 168] on link "Local Service Ads Accounts" at bounding box center [76, 166] width 102 height 12
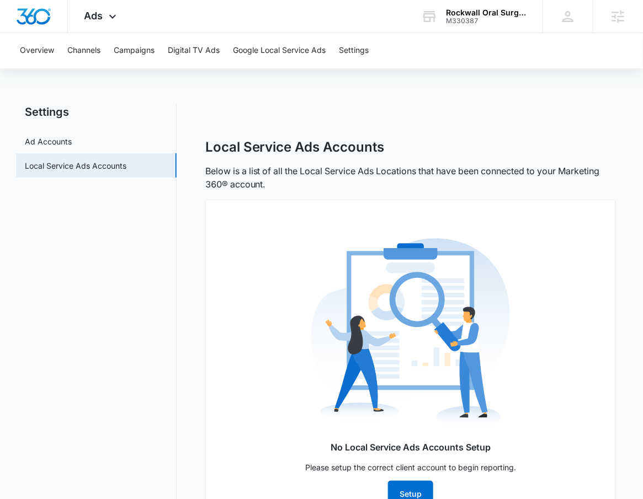
scroll to position [52, 0]
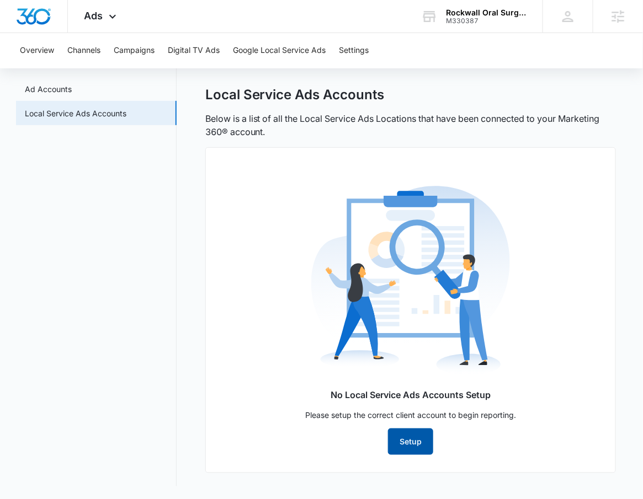
click at [405, 444] on button "Setup" at bounding box center [410, 442] width 45 height 26
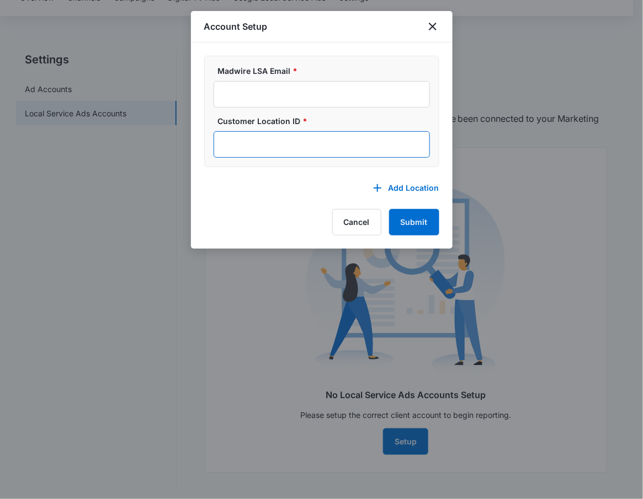
click at [251, 138] on input "Customer Location ID *" at bounding box center [321, 144] width 216 height 26
paste input "401-360-6658"
type input "401-360-6658"
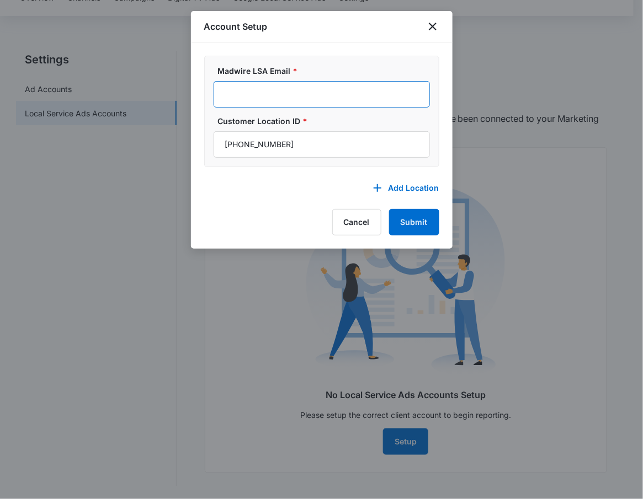
click at [271, 105] on input "Madwire LSA Email *" at bounding box center [321, 94] width 216 height 26
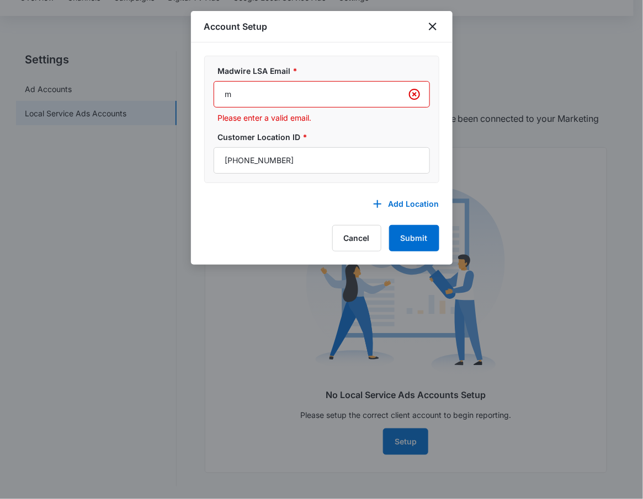
type input "m360-localservices@madwire.com"
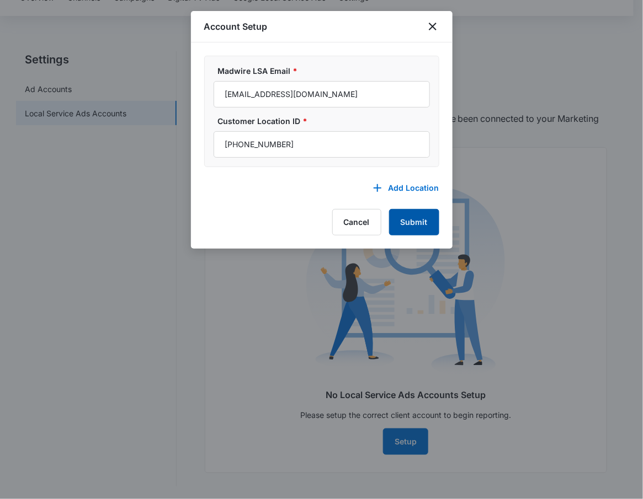
click at [413, 224] on button "Submit" at bounding box center [414, 222] width 50 height 26
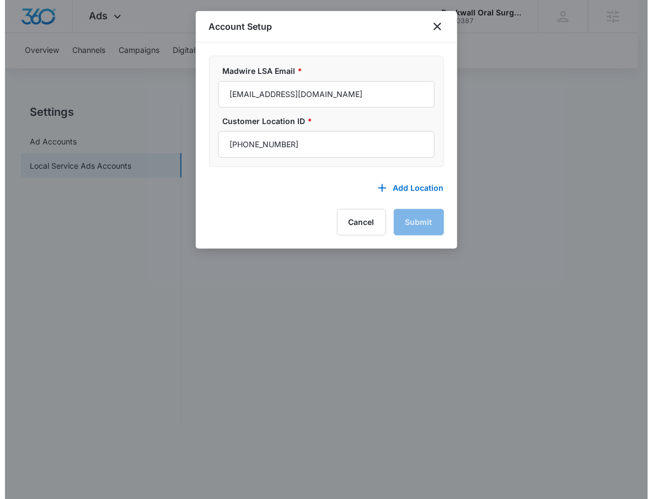
scroll to position [0, 0]
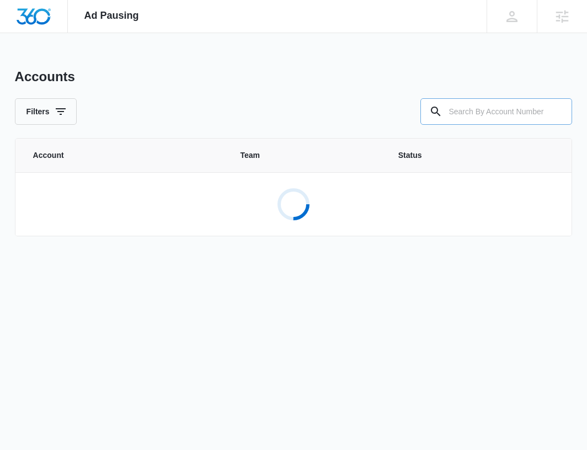
click at [467, 108] on input "text" at bounding box center [496, 111] width 152 height 26
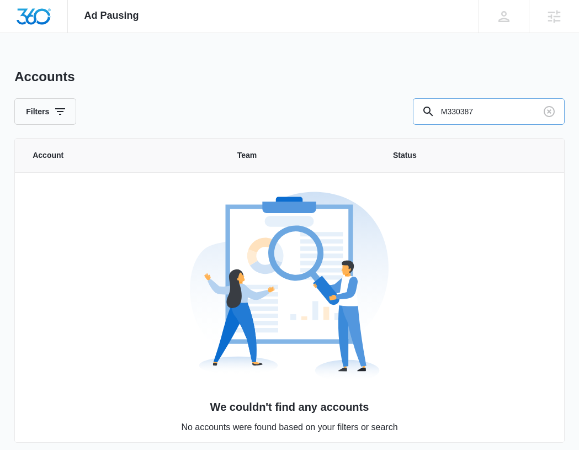
type input "M330387"
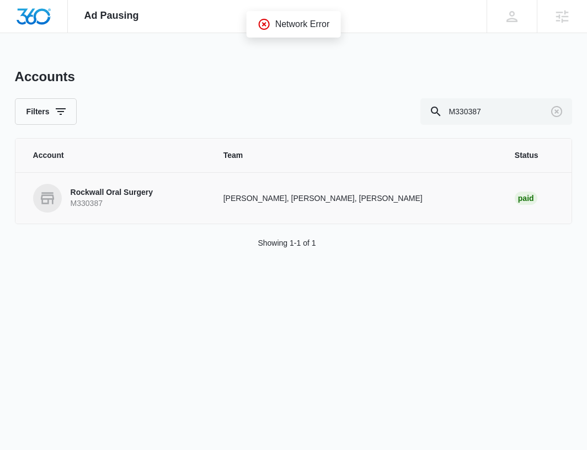
click at [78, 194] on p "Rockwall Oral Surgery" at bounding box center [112, 192] width 82 height 11
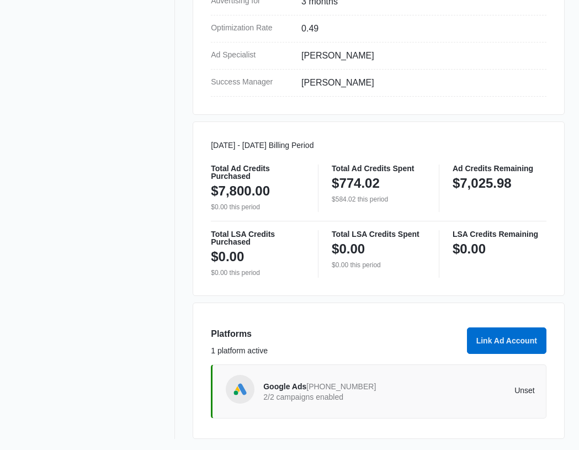
scroll to position [469, 0]
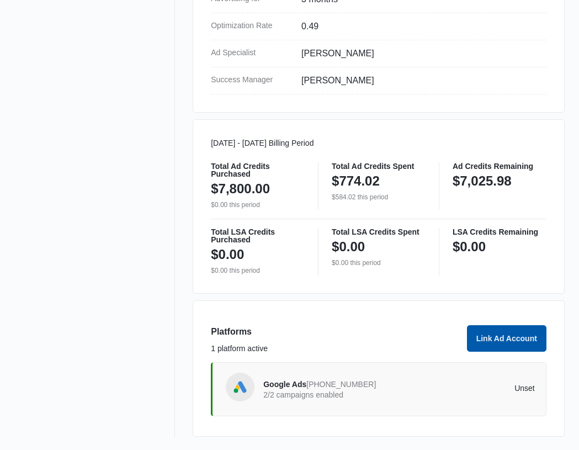
click at [511, 339] on button "Link Ad Account" at bounding box center [506, 338] width 79 height 26
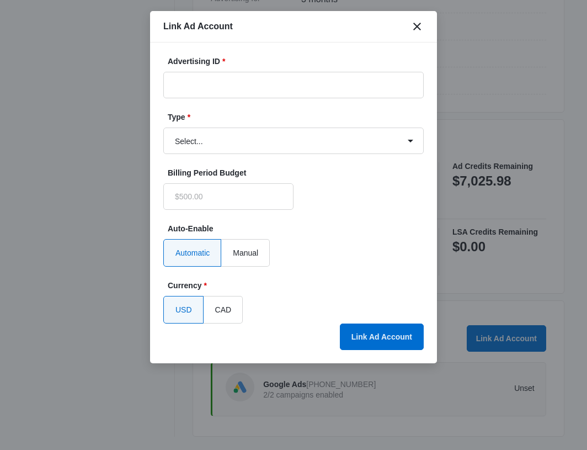
type input "$0.00"
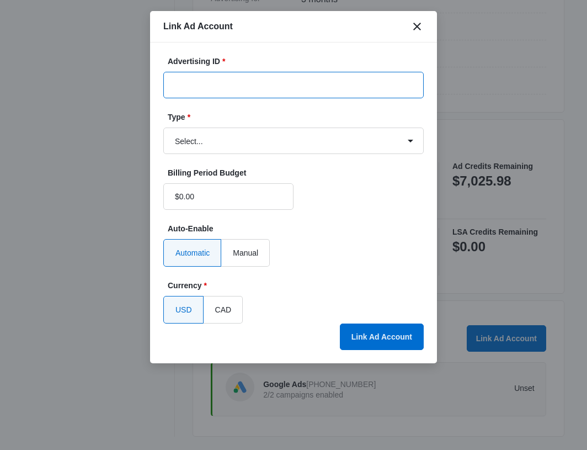
click at [283, 87] on input "Advertising ID *" at bounding box center [293, 85] width 260 height 26
paste input "[PHONE_NUMBER]"
drag, startPoint x: 283, startPoint y: 87, endPoint x: 127, endPoint y: 95, distance: 155.8
type input "[PHONE_NUMBER]"
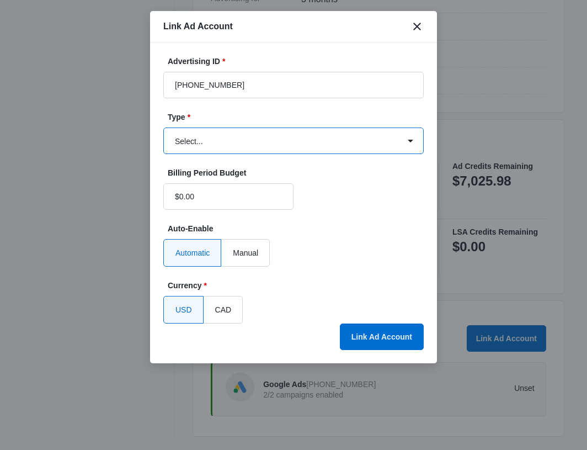
click at [364, 146] on select "Select... Bing Ads Facebook Ads Google Ads" at bounding box center [293, 140] width 260 height 26
select select "google"
click at [163, 127] on select "Select... Bing Ads Facebook Ads Google Ads" at bounding box center [293, 140] width 260 height 26
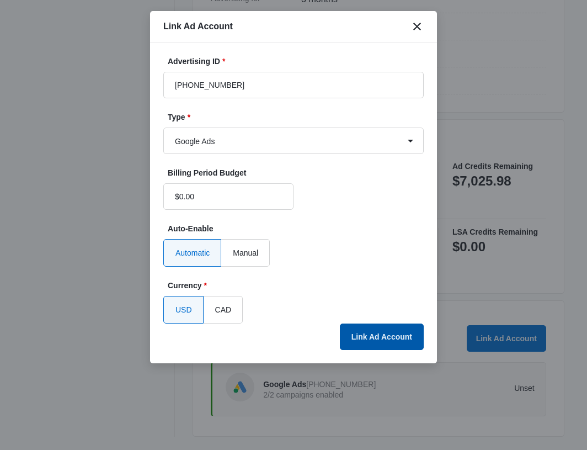
click at [372, 329] on button "Link Ad Account" at bounding box center [382, 336] width 84 height 26
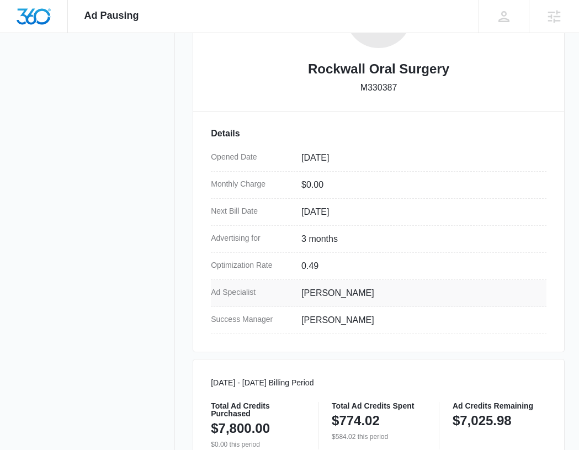
scroll to position [93, 0]
